Goal: Task Accomplishment & Management: Use online tool/utility

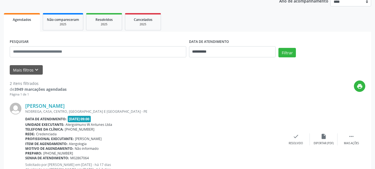
scroll to position [111, 0]
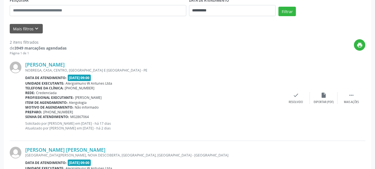
drag, startPoint x: 25, startPoint y: 62, endPoint x: 104, endPoint y: 66, distance: 79.0
click at [104, 66] on div "[PERSON_NAME] [GEOGRAPHIC_DATA], CASA, [GEOGRAPHIC_DATA], [GEOGRAPHIC_DATA] E […" at bounding box center [188, 98] width 356 height 85
copy div "[PERSON_NAME]"
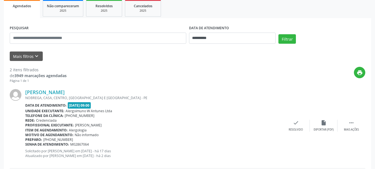
scroll to position [83, 0]
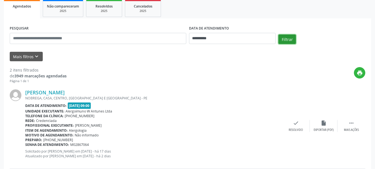
click at [291, 38] on button "Filtrar" at bounding box center [287, 38] width 17 height 9
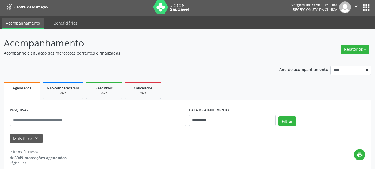
scroll to position [0, 0]
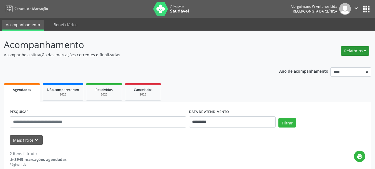
click at [357, 49] on button "Relatórios" at bounding box center [355, 50] width 28 height 9
click at [339, 61] on link "Agendamentos" at bounding box center [340, 63] width 60 height 8
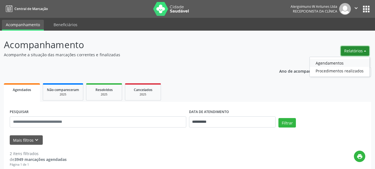
select select "*"
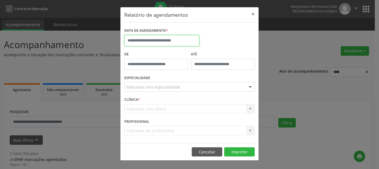
click at [165, 40] on input "text" at bounding box center [161, 40] width 75 height 11
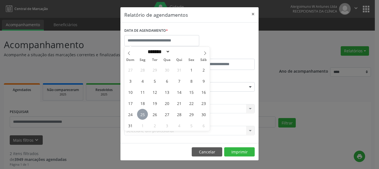
click at [142, 116] on span "25" at bounding box center [142, 114] width 11 height 11
type input "**********"
click at [142, 114] on span "25" at bounding box center [142, 114] width 11 height 11
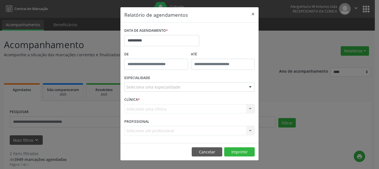
click at [137, 106] on div "Selecione uma clínica Nenhum resultado encontrado para: " " Não há nenhuma opçã…" at bounding box center [189, 108] width 131 height 9
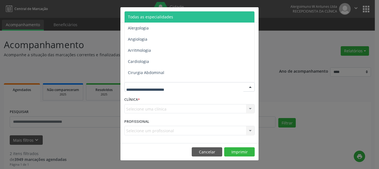
click at [141, 90] on div at bounding box center [189, 86] width 131 height 9
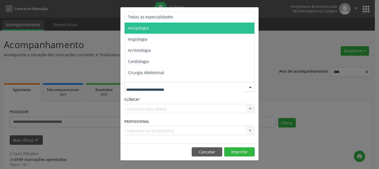
click at [154, 28] on span "Alergologia" at bounding box center [190, 27] width 131 height 11
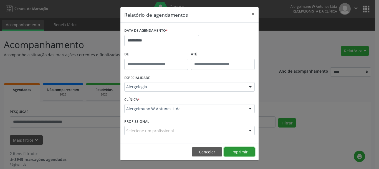
click at [248, 154] on button "Imprimir" at bounding box center [239, 151] width 31 height 9
click at [210, 152] on button "Cancelar" at bounding box center [207, 151] width 31 height 9
